Goal: Contribute content: Add original content to the website for others to see

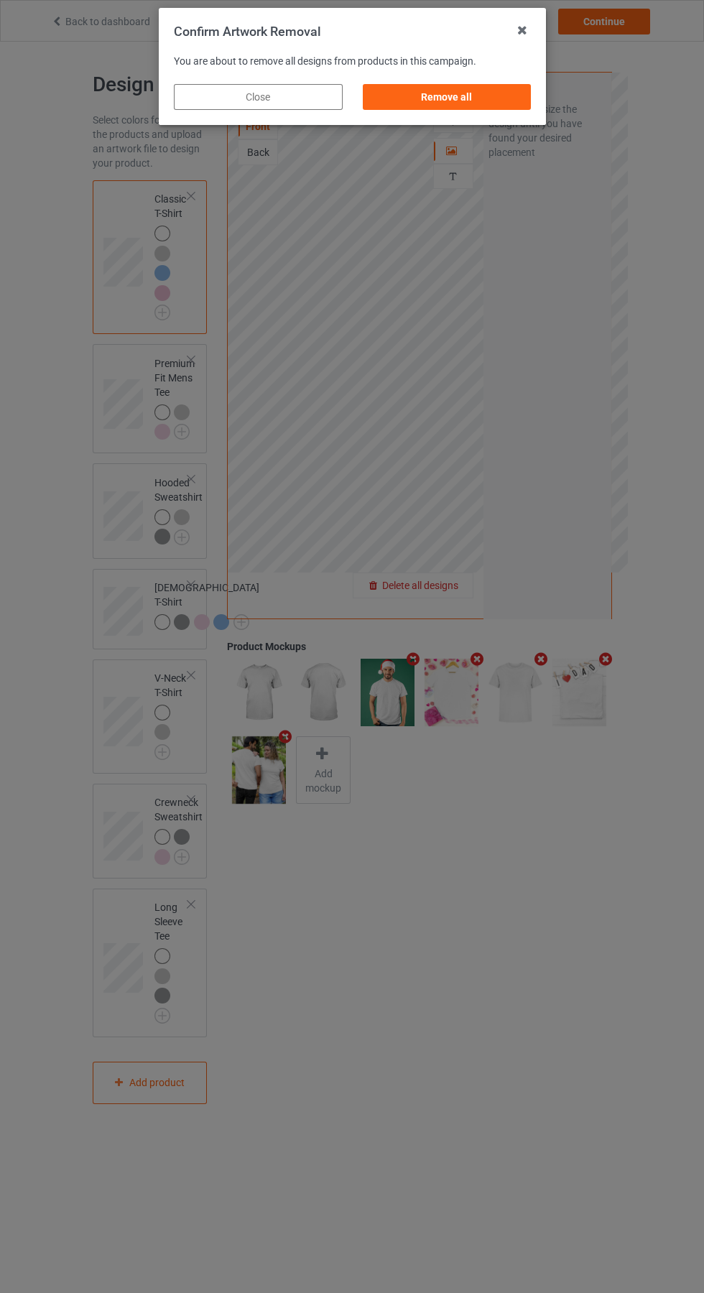
click at [458, 96] on div "Remove all" at bounding box center [446, 97] width 169 height 26
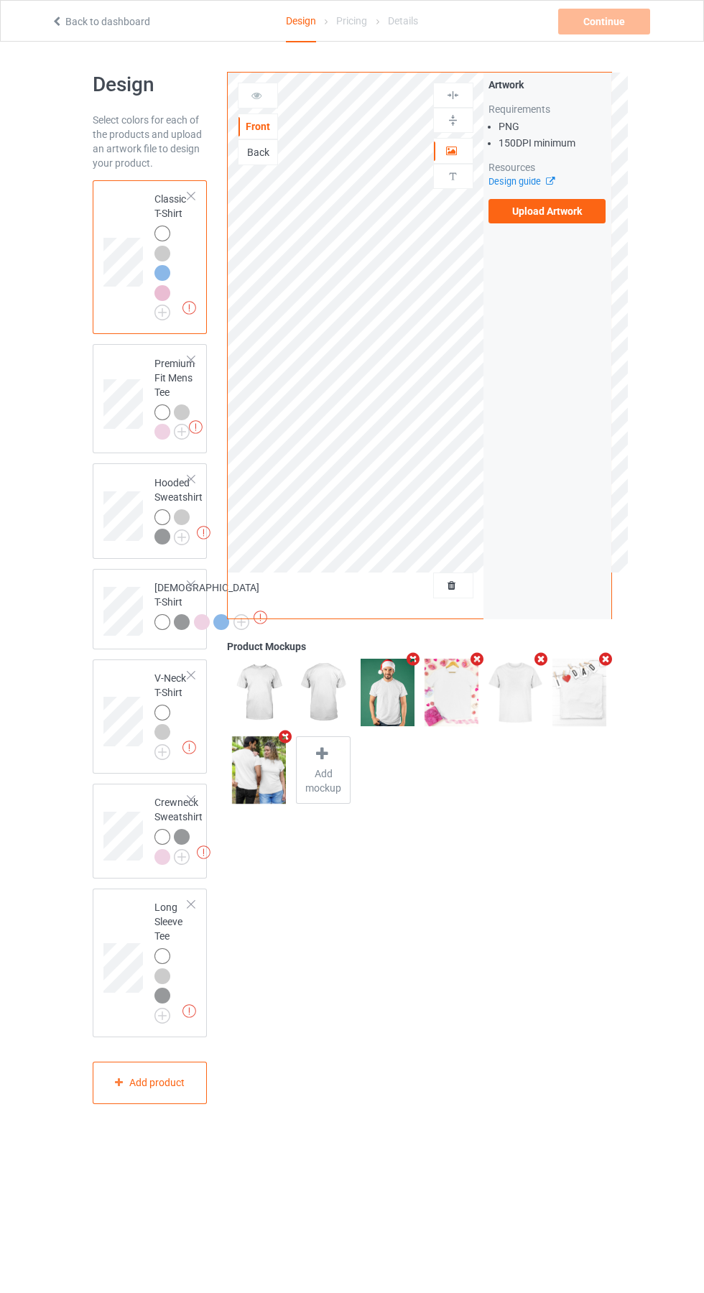
click at [258, 152] on div "Back" at bounding box center [257, 152] width 39 height 14
click at [575, 221] on label "Upload Artwork" at bounding box center [547, 211] width 118 height 24
click at [0, 0] on input "Upload Artwork" at bounding box center [0, 0] width 0 height 0
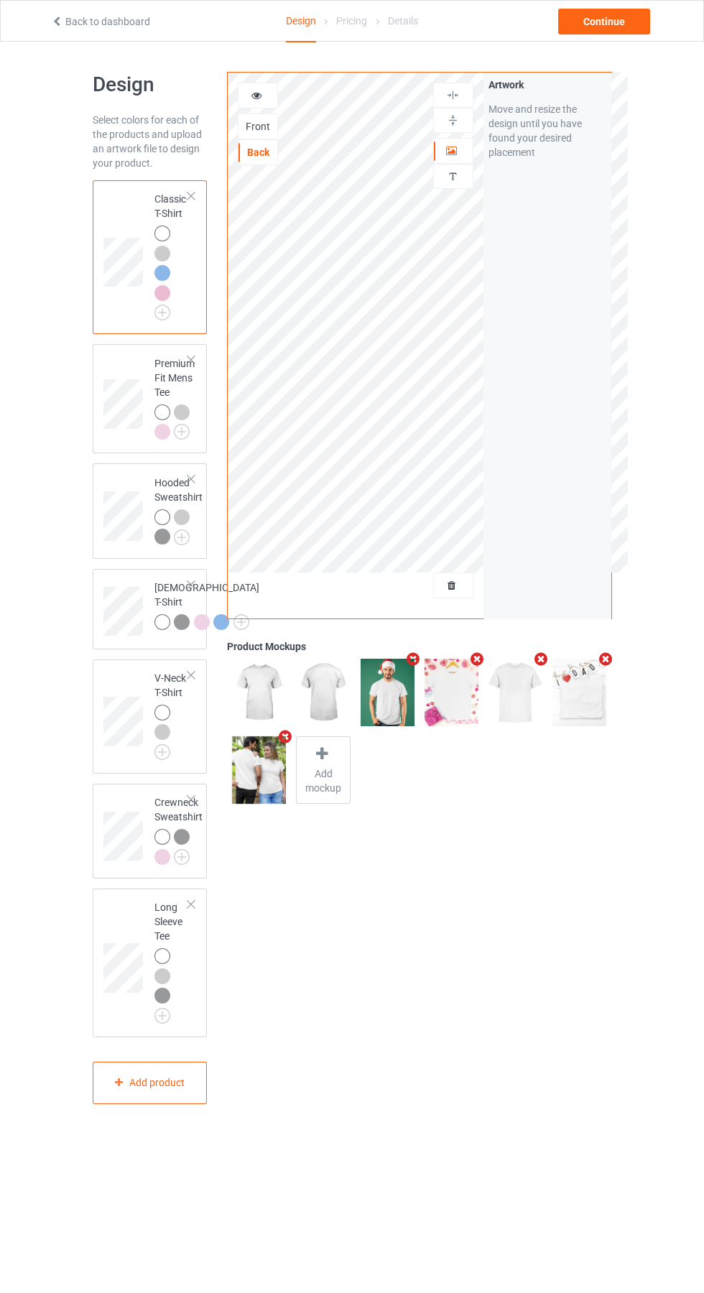
click at [419, 657] on div at bounding box center [451, 693] width 64 height 78
click at [481, 663] on icon "Remove mockup" at bounding box center [477, 658] width 18 height 15
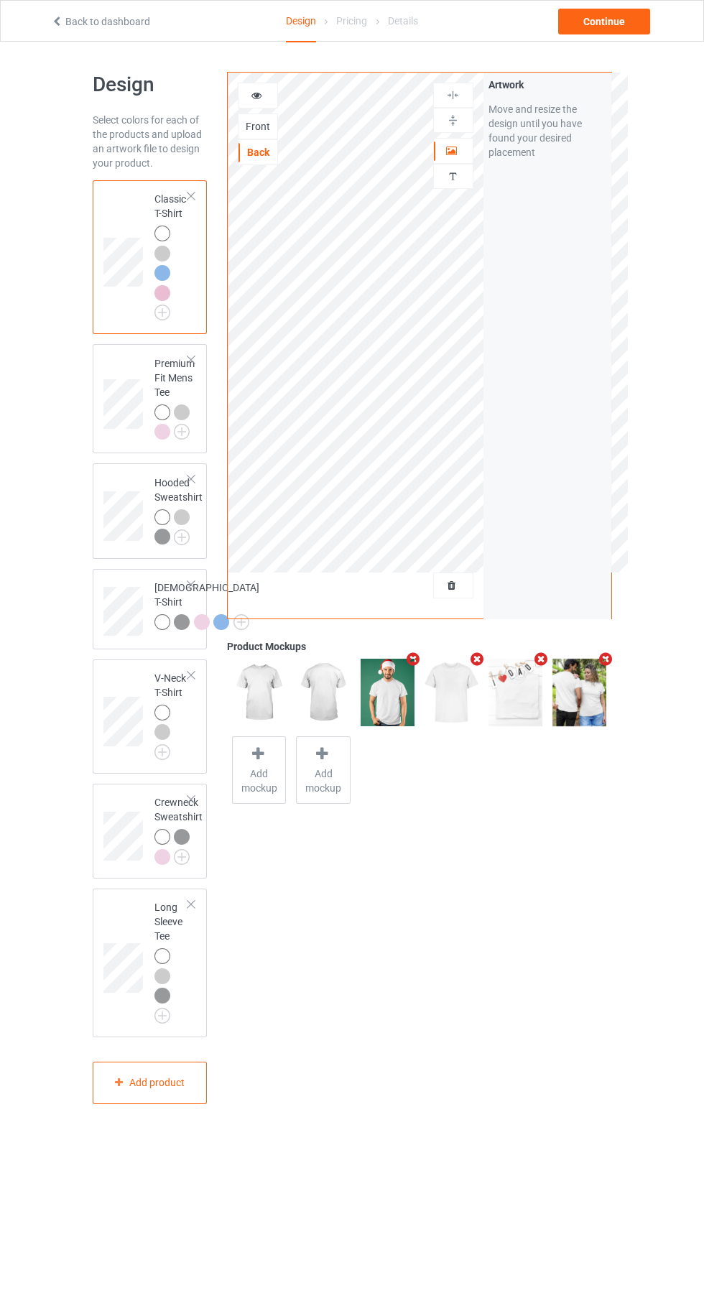
click at [474, 654] on icon "Remove mockup" at bounding box center [477, 658] width 18 height 15
click at [532, 654] on icon "Remove mockup" at bounding box center [541, 658] width 18 height 15
click at [477, 659] on icon "Remove mockup" at bounding box center [477, 658] width 18 height 15
click at [413, 659] on icon "Remove mockup" at bounding box center [413, 658] width 18 height 15
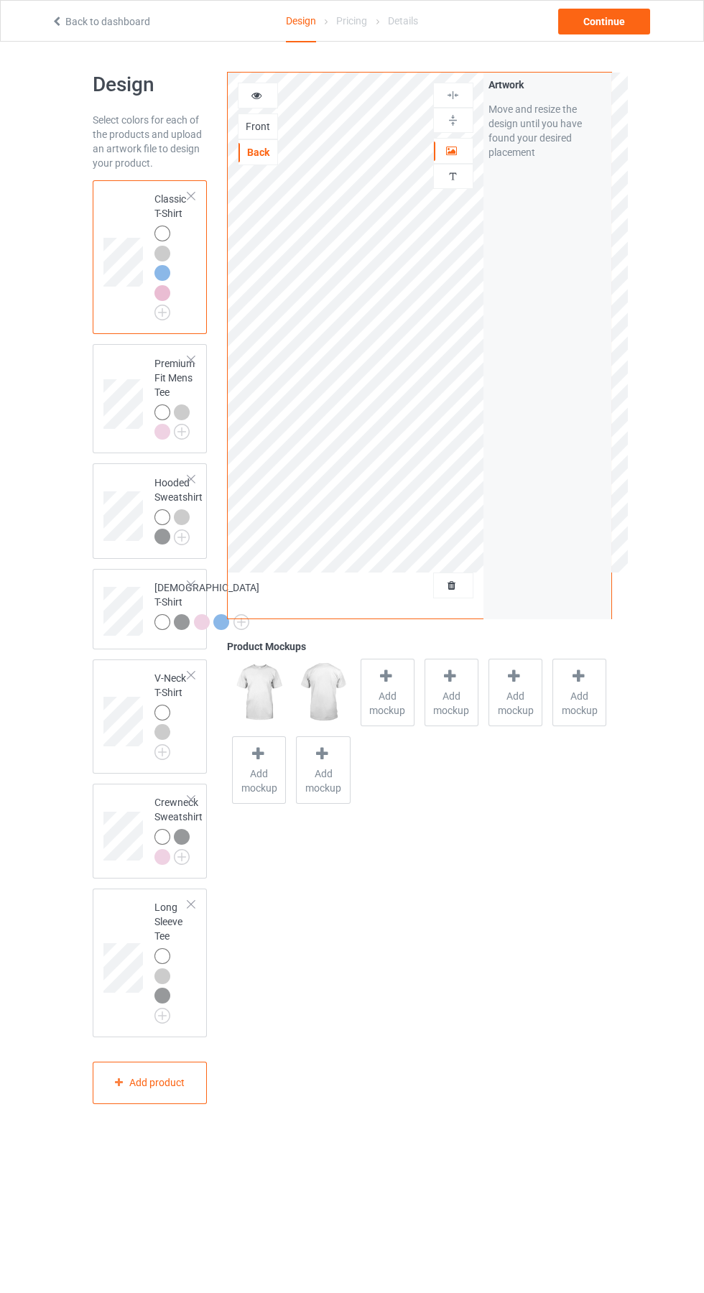
click at [387, 695] on span "Add mockup" at bounding box center [387, 703] width 52 height 29
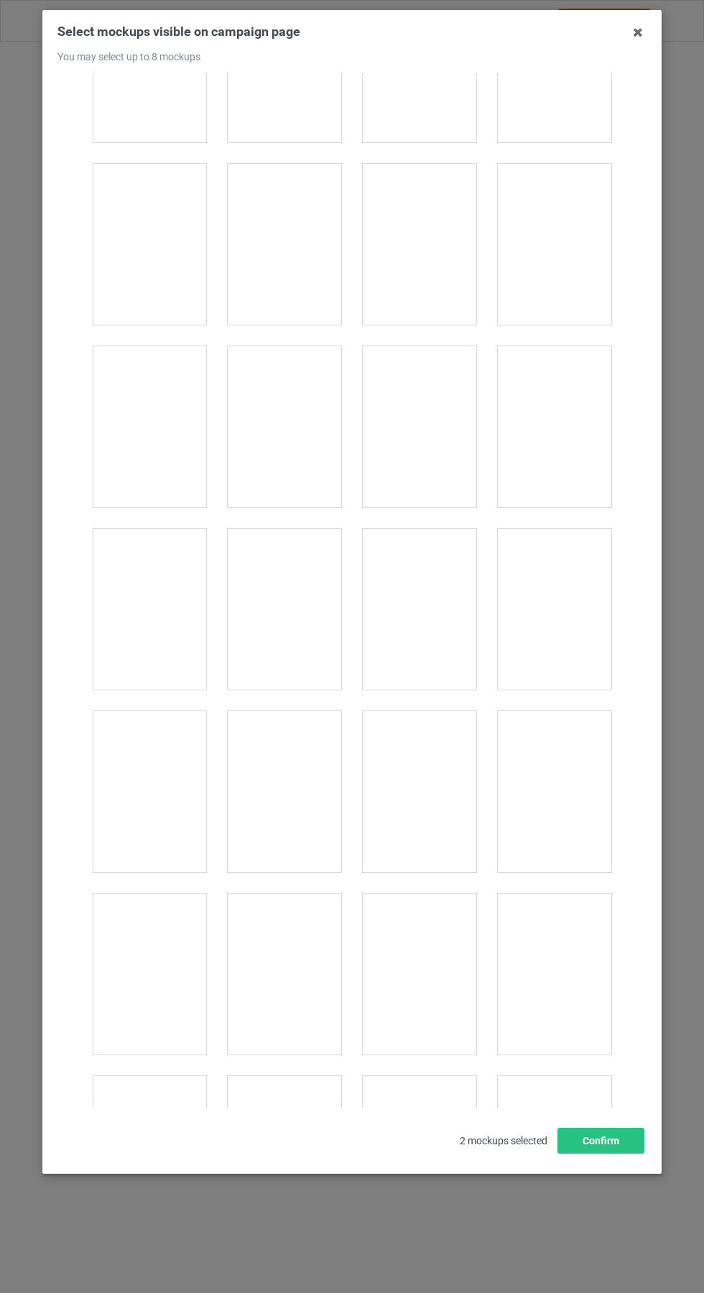
scroll to position [4668, 0]
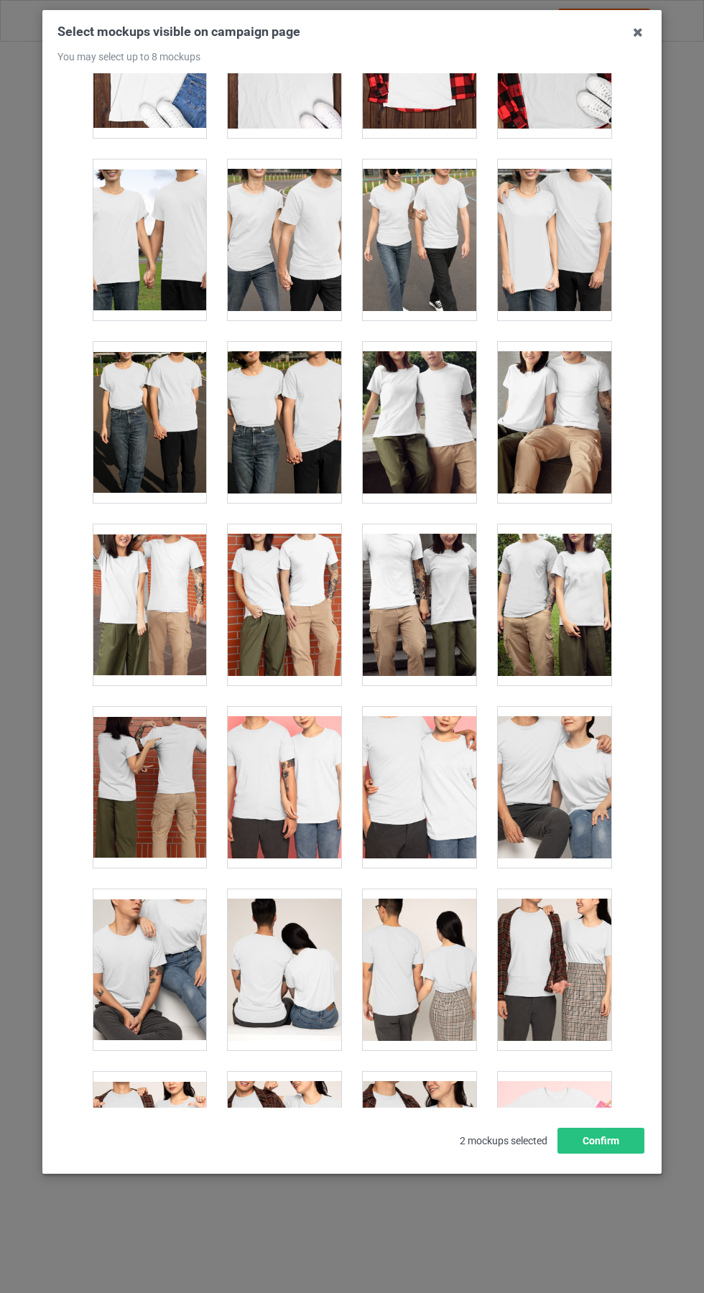
click at [182, 774] on div at bounding box center [149, 787] width 113 height 161
click at [287, 951] on div at bounding box center [284, 969] width 113 height 161
click at [617, 14] on div "Select mockups visible on campaign page You may select up to 8 mockups 1 2 3 4 …" at bounding box center [351, 592] width 619 height 1164
click at [638, 32] on icon at bounding box center [637, 32] width 23 height 23
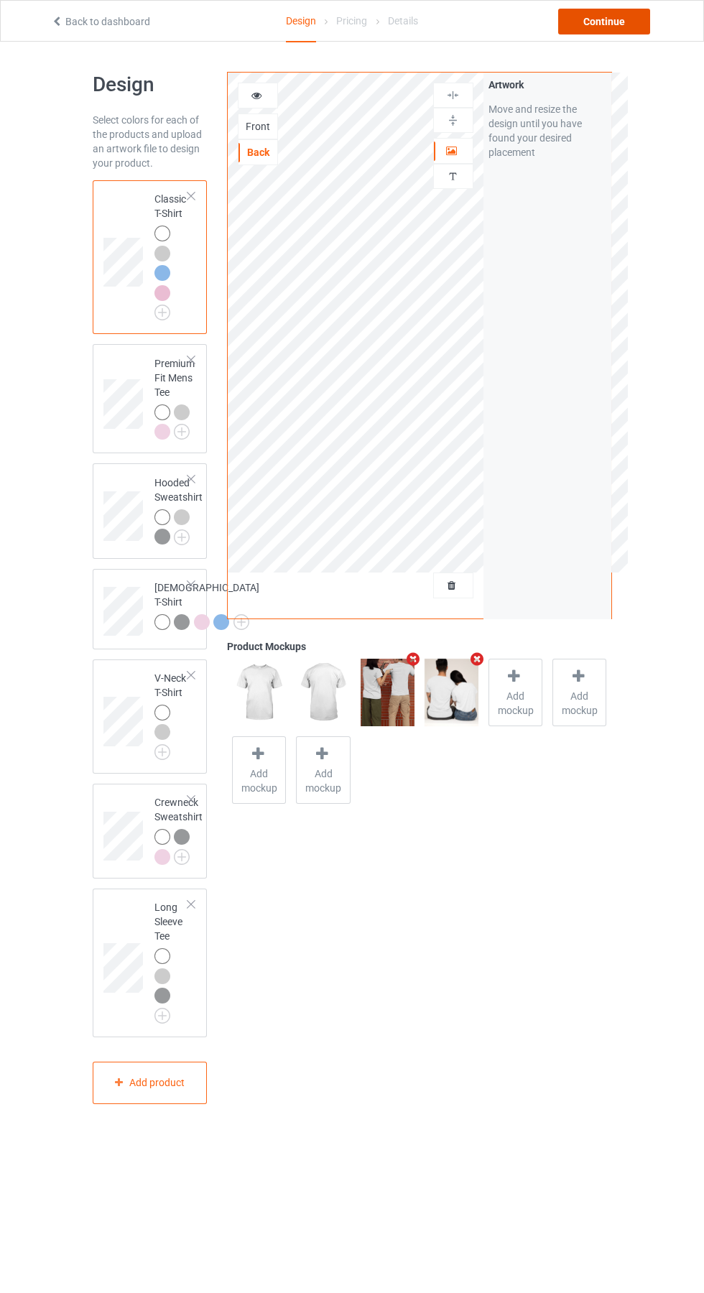
click at [627, 17] on div "Continue" at bounding box center [604, 22] width 92 height 26
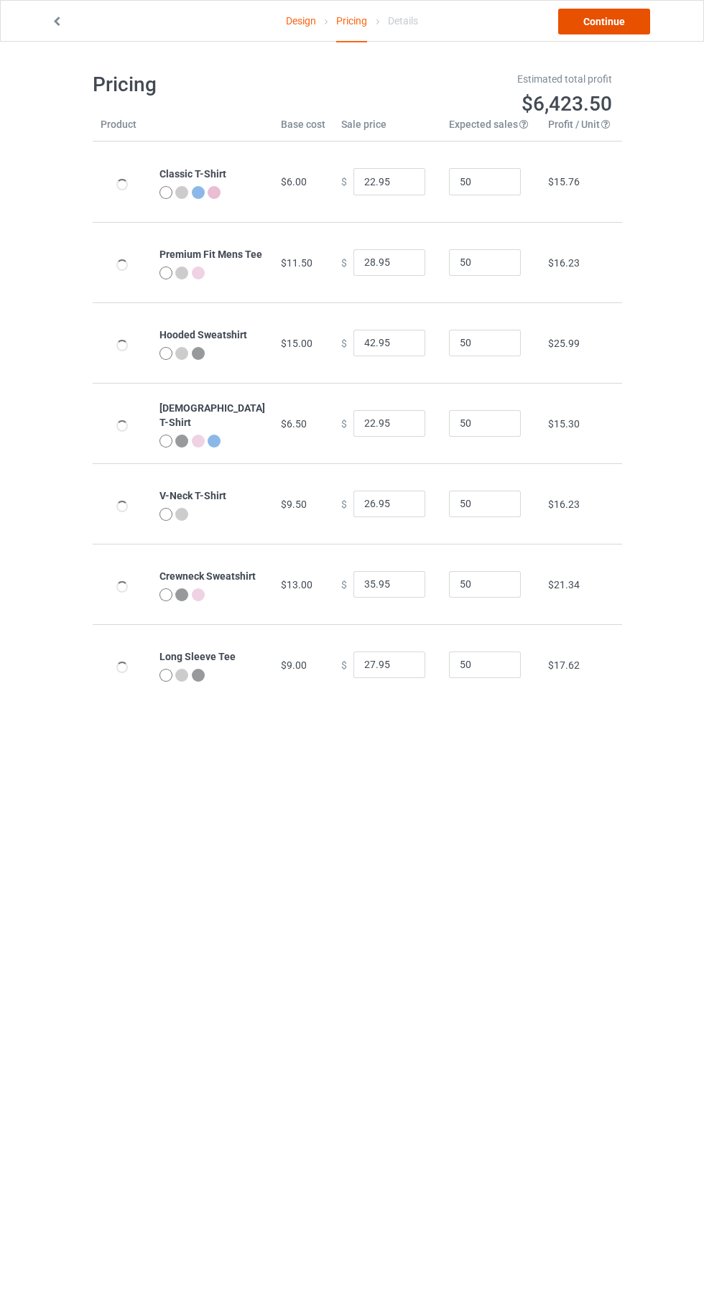
click at [599, 20] on link "Continue" at bounding box center [604, 22] width 92 height 26
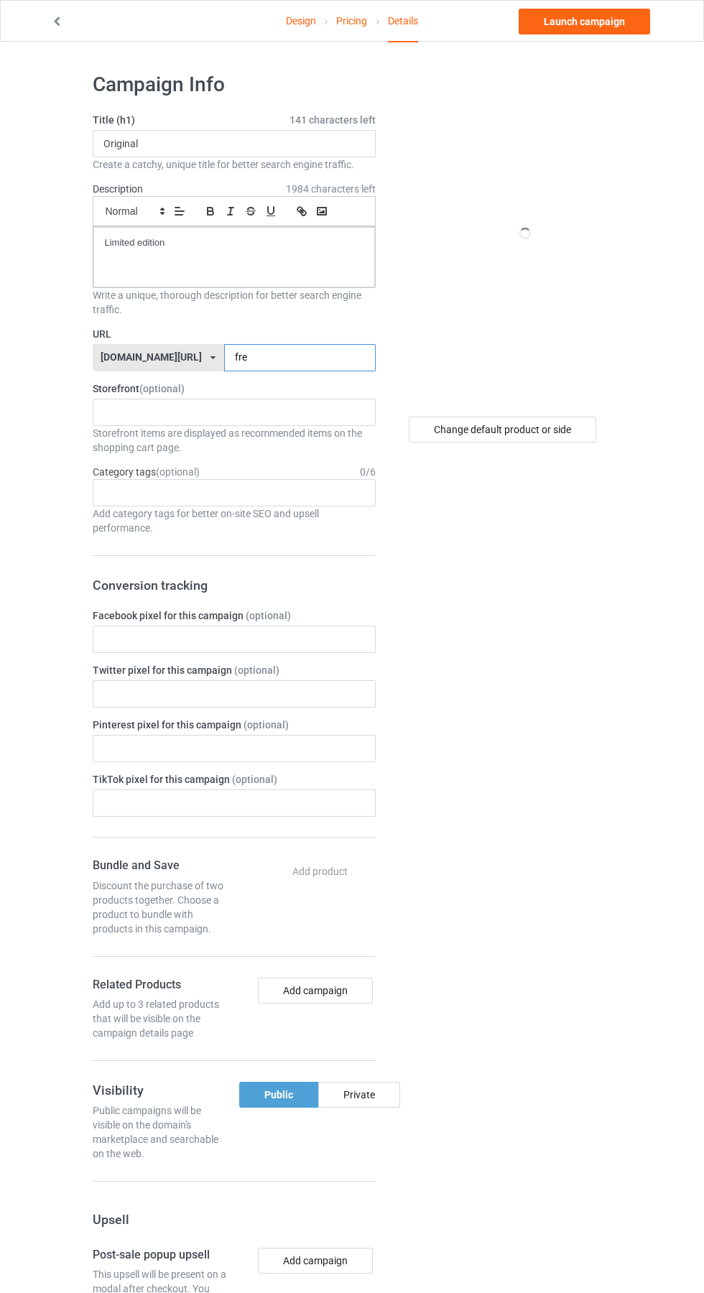
click at [261, 358] on input "fre" at bounding box center [300, 357] width 152 height 27
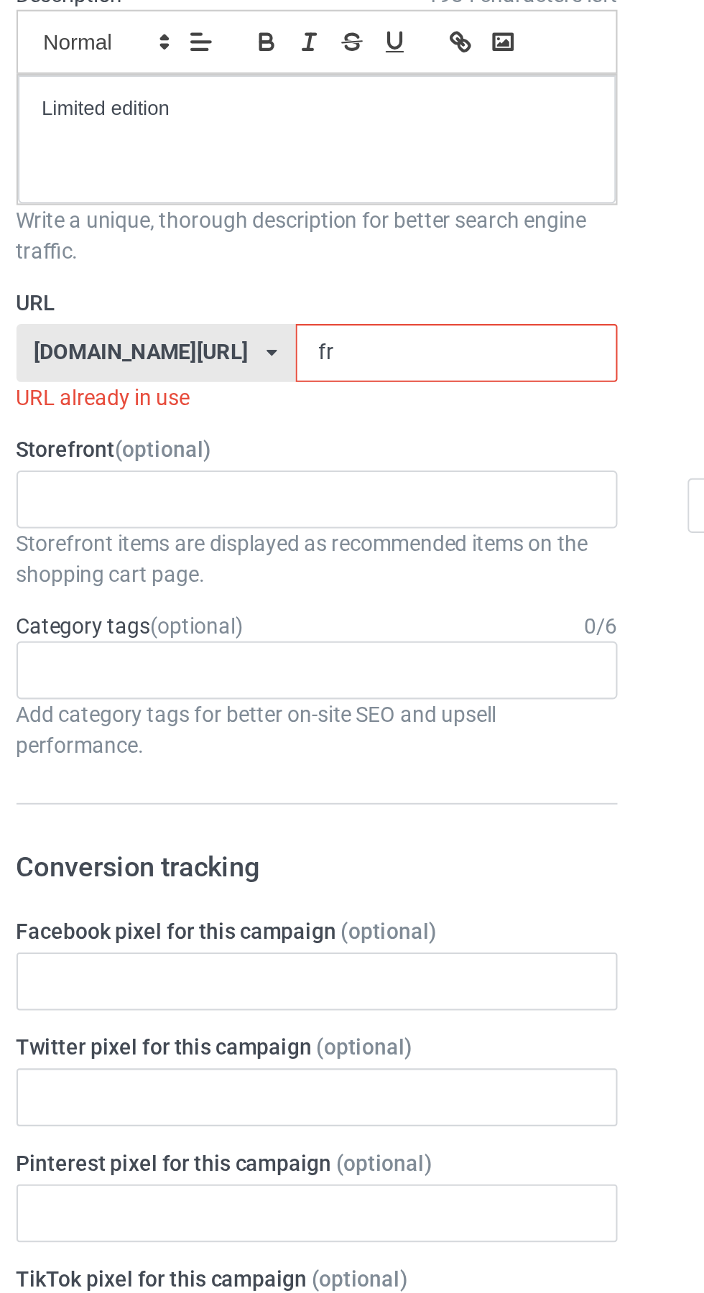
type input "f"
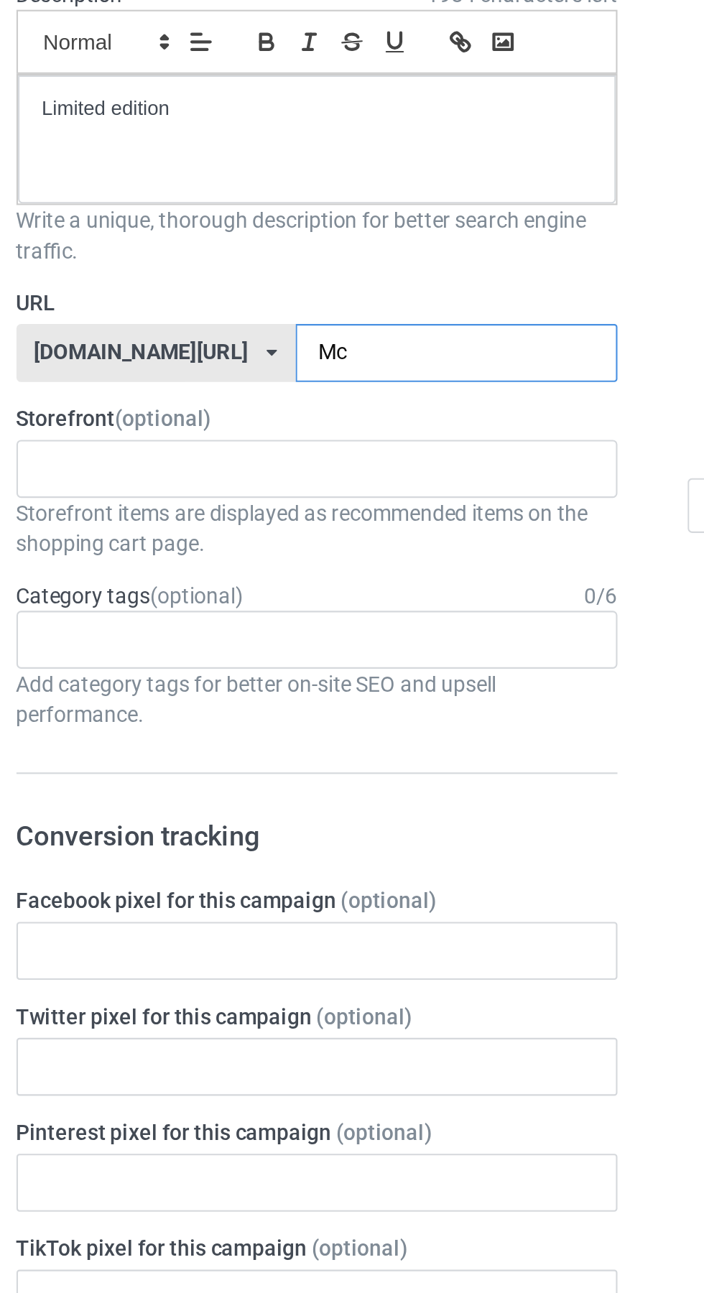
type input "Mcs"
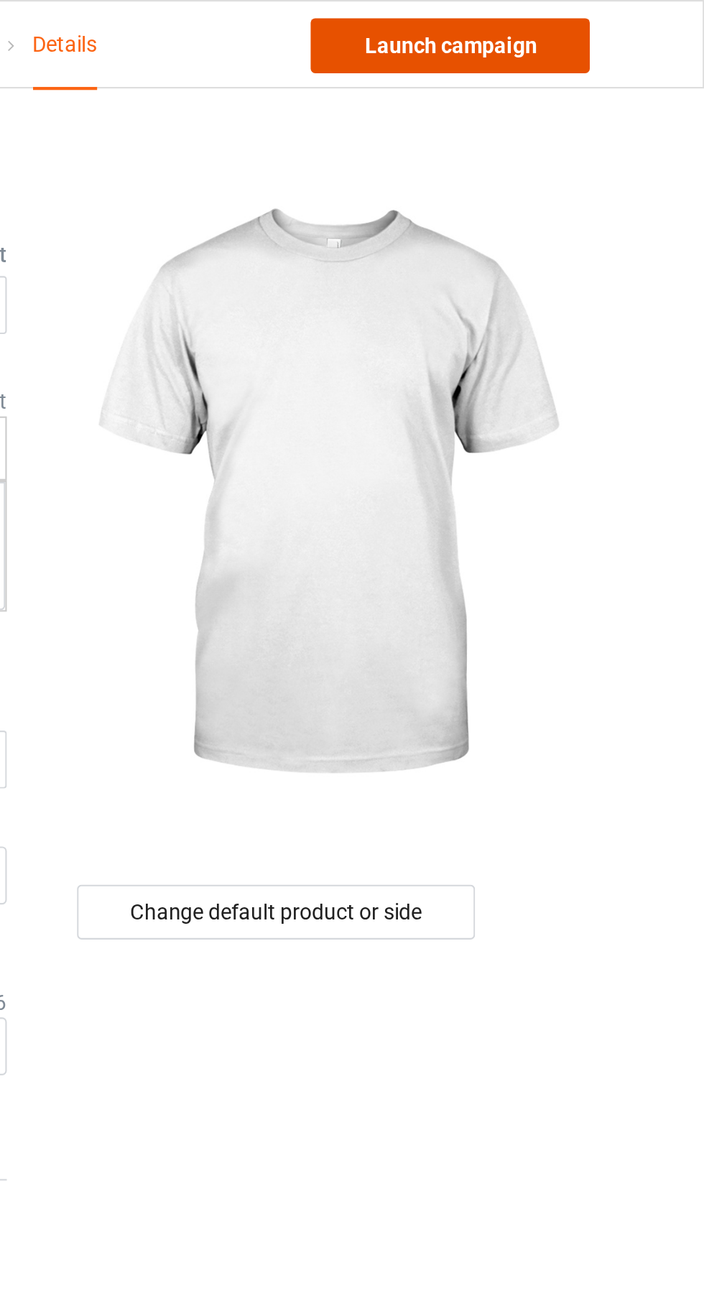
click at [608, 22] on link "Launch campaign" at bounding box center [584, 22] width 131 height 26
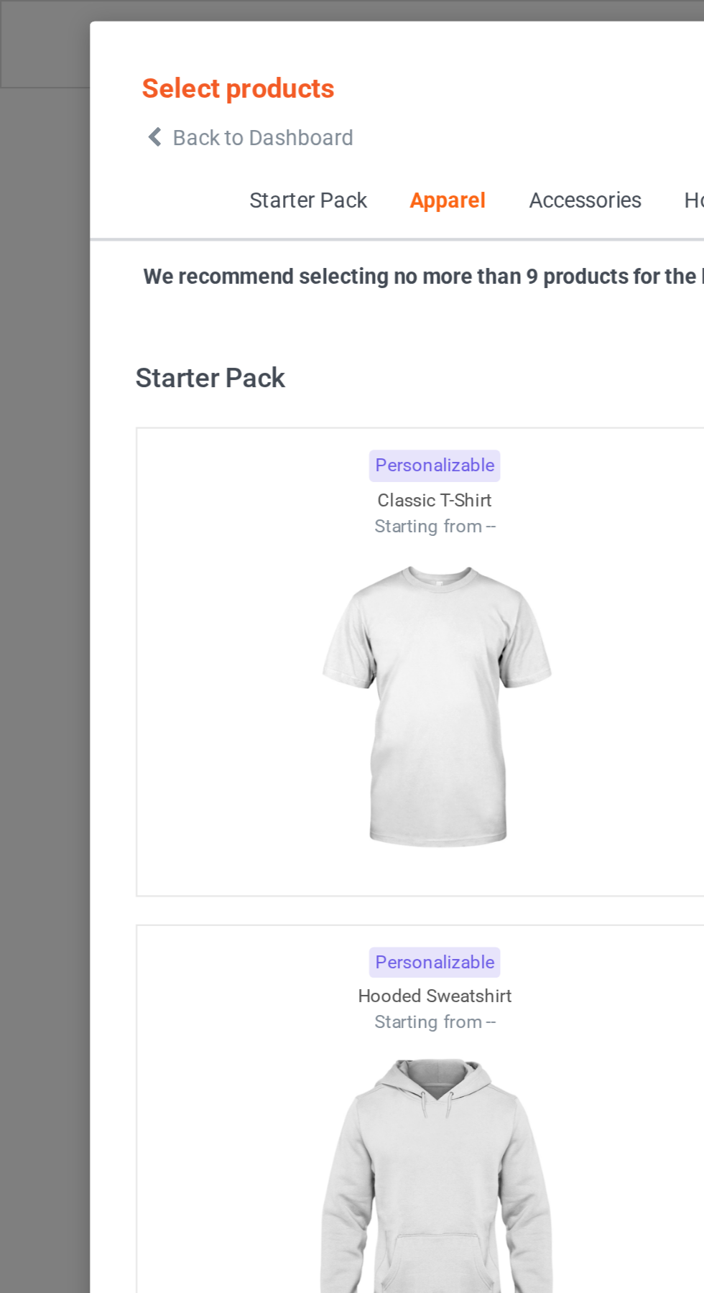
scroll to position [769, 0]
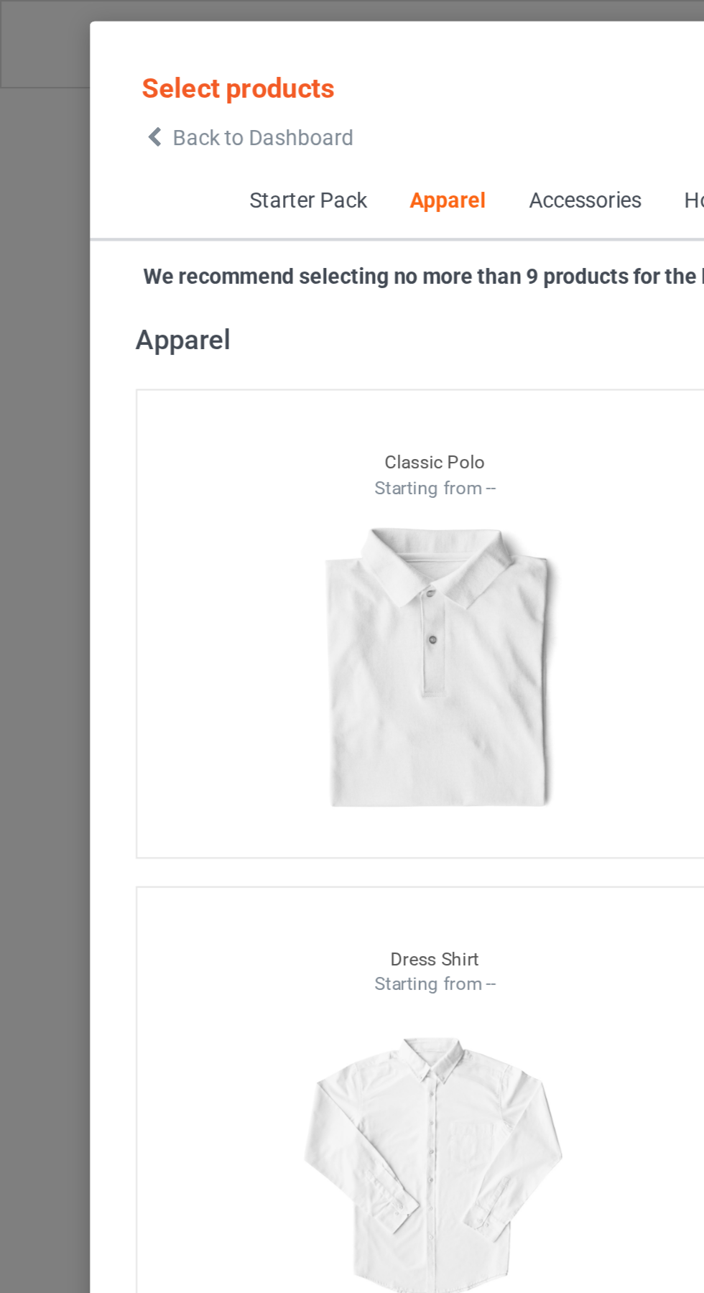
click at [73, 65] on icon at bounding box center [73, 65] width 12 height 10
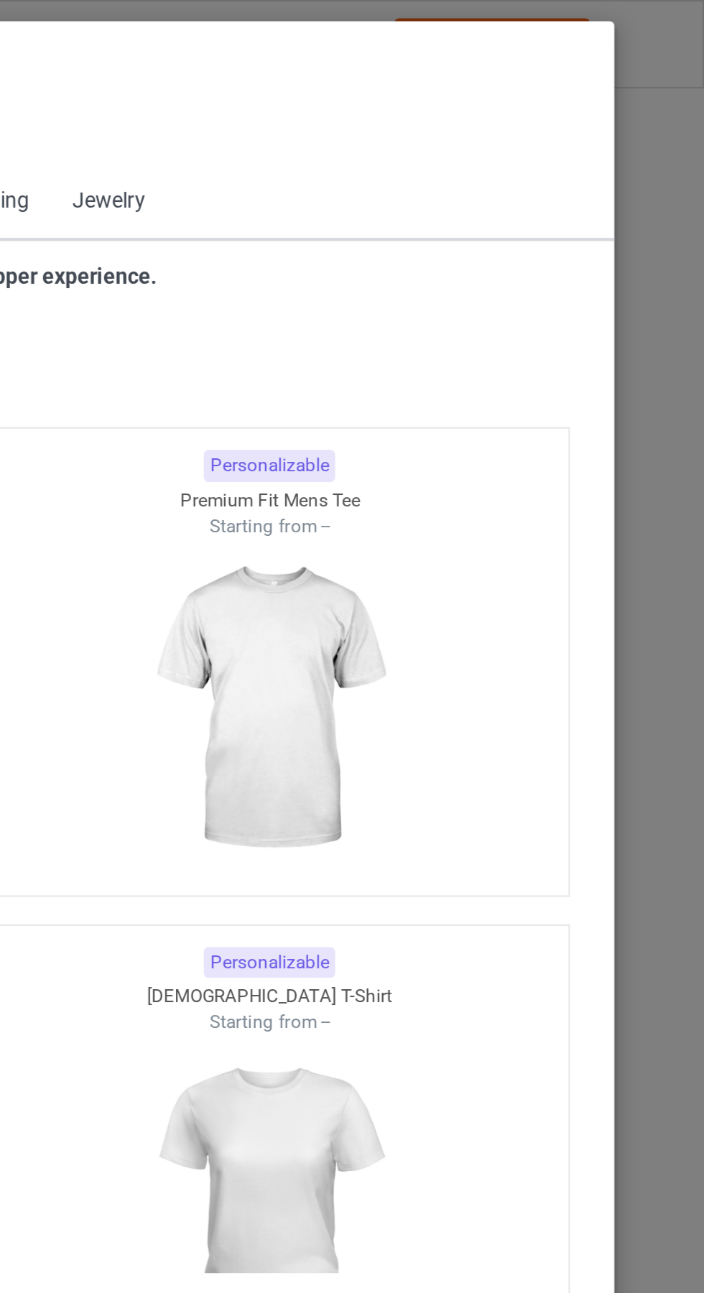
scroll to position [769, 0]
